Goal: Information Seeking & Learning: Learn about a topic

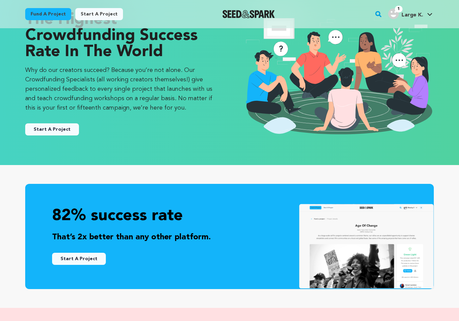
scroll to position [43, 0]
click at [71, 130] on button "Start A Project" at bounding box center [52, 129] width 54 height 12
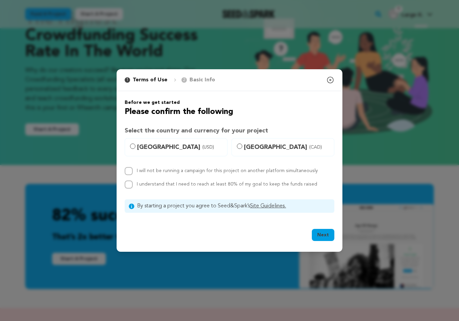
click at [148, 276] on div "1 Terms of Use 2 Basic Info You started your project! Close modal Before we get…" at bounding box center [229, 160] width 459 height 321
click at [334, 79] on icon "button" at bounding box center [330, 80] width 8 height 8
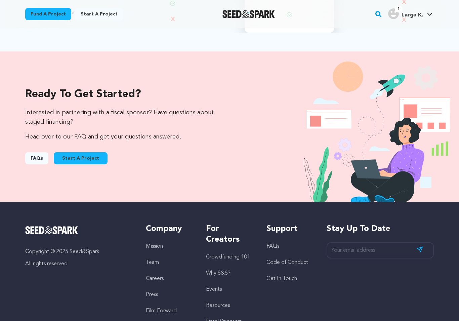
scroll to position [677, 0]
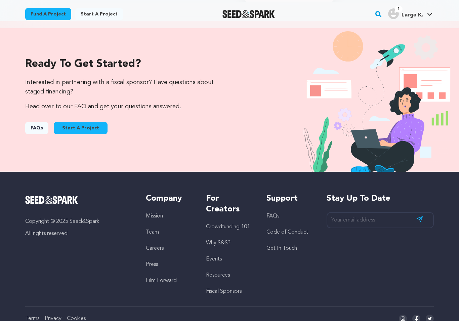
click at [244, 224] on link "Crowdfunding 101" at bounding box center [228, 226] width 44 height 5
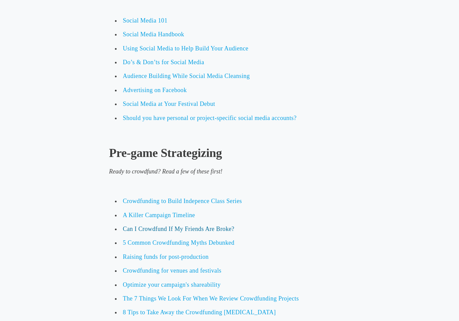
scroll to position [1345, 0]
click at [225, 225] on span "Can I Crowdfund If My Friends Are Broke?" at bounding box center [179, 228] width 112 height 7
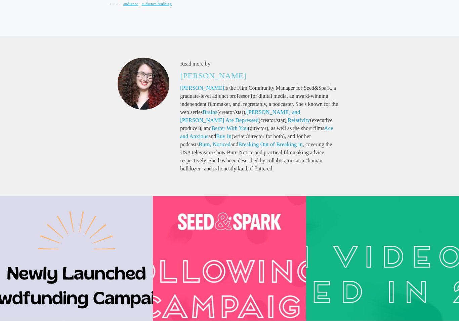
scroll to position [1185, 0]
click at [224, 278] on img at bounding box center [229, 272] width 340 height 153
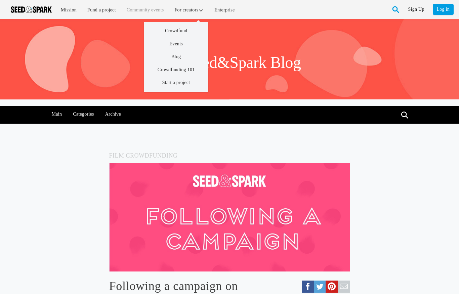
click at [163, 9] on link "Community events" at bounding box center [145, 10] width 47 height 14
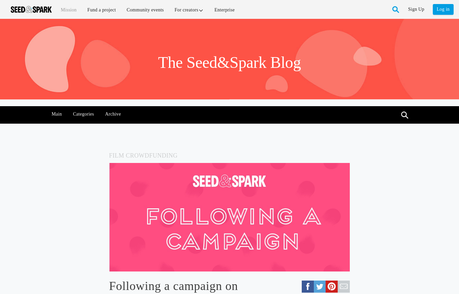
click at [70, 11] on link "Mission" at bounding box center [68, 10] width 25 height 14
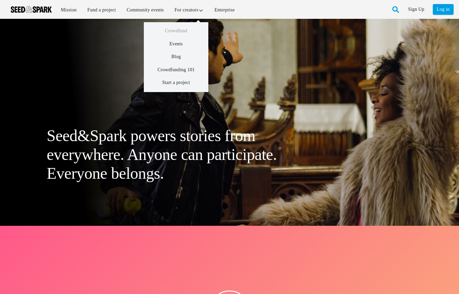
click at [185, 30] on link "Crowdfund" at bounding box center [176, 31] width 32 height 14
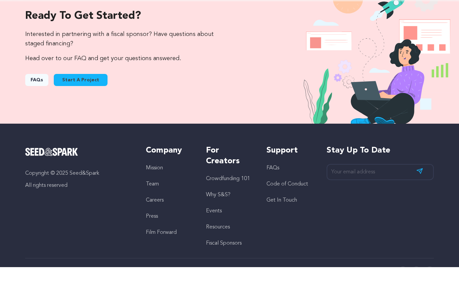
scroll to position [725, 0]
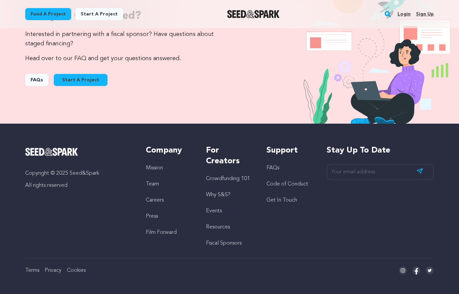
click at [227, 224] on link "Resources" at bounding box center [218, 226] width 24 height 5
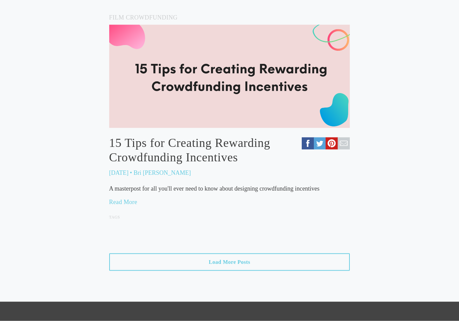
scroll to position [633, 0]
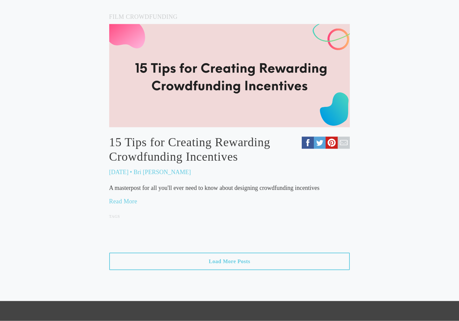
click at [271, 122] on img at bounding box center [229, 75] width 241 height 103
click at [135, 198] on link "Read More" at bounding box center [123, 201] width 28 height 7
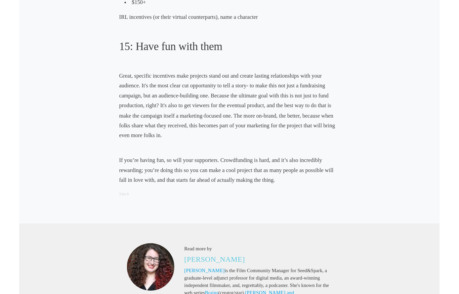
scroll to position [2086, 0]
